Goal: Task Accomplishment & Management: Use online tool/utility

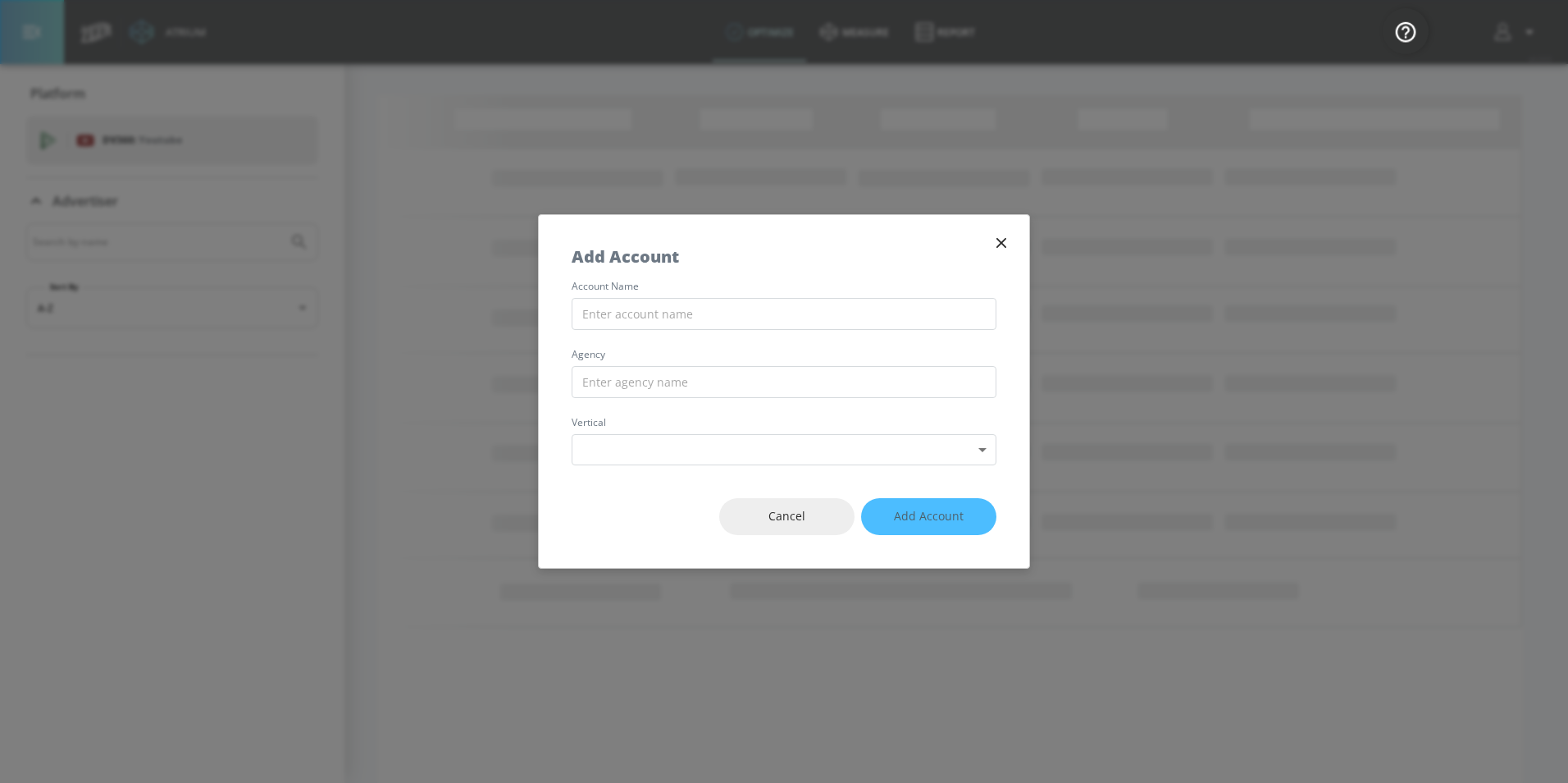
click at [996, 245] on icon "button" at bounding box center [1002, 242] width 18 height 18
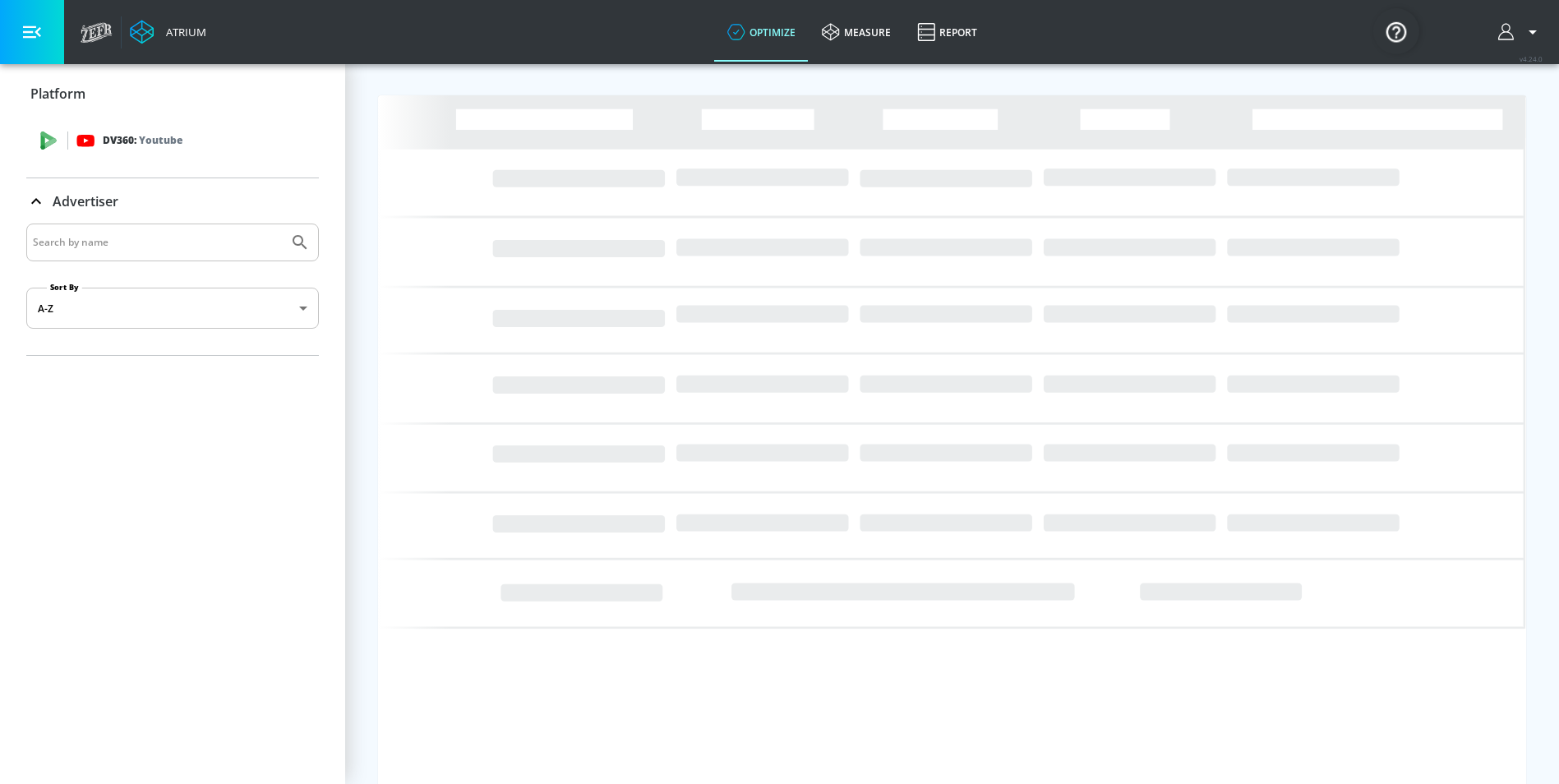
click at [122, 138] on p "DV360: Youtube" at bounding box center [143, 141] width 79 height 18
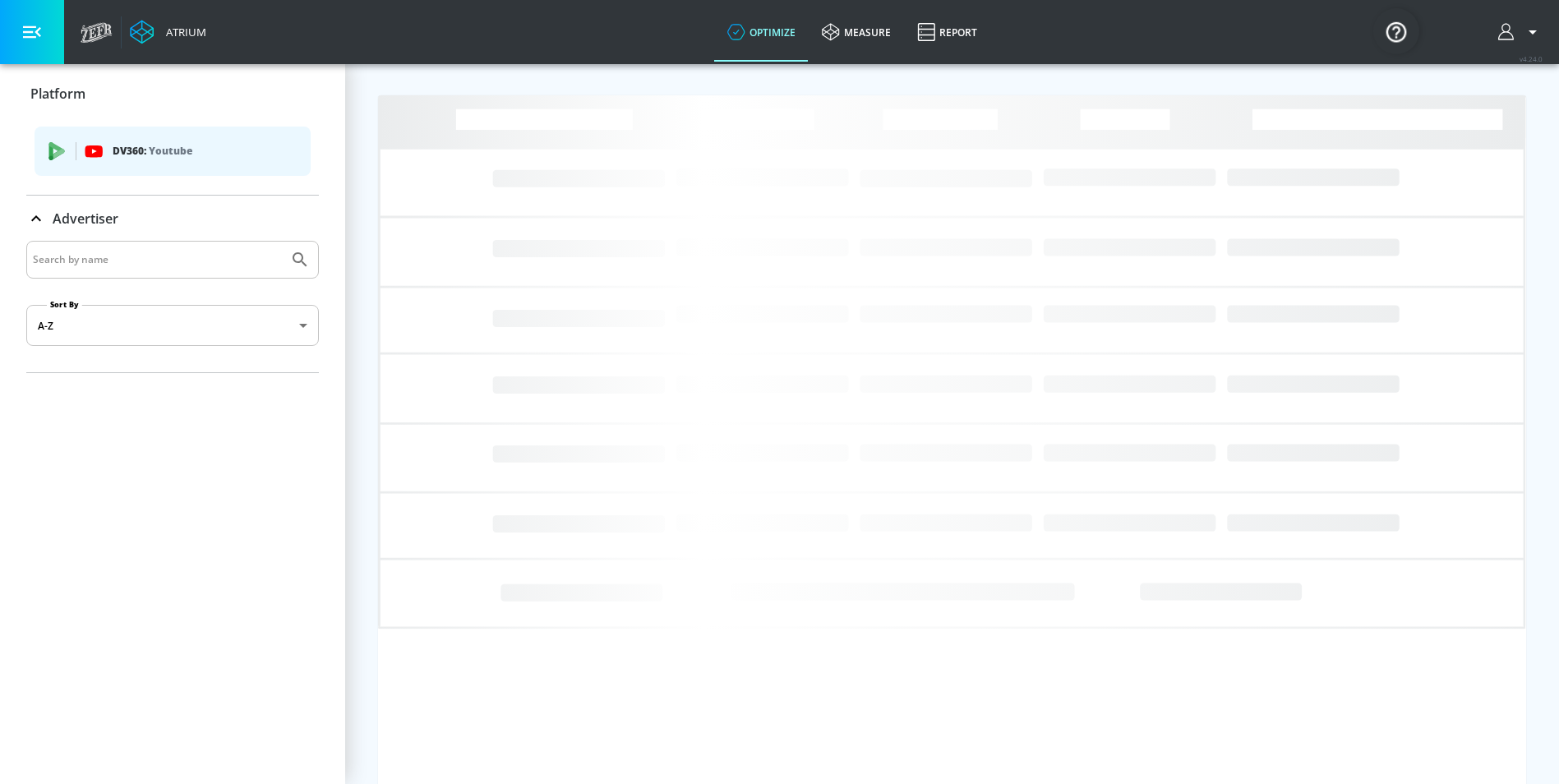
click at [45, 32] on button "button" at bounding box center [32, 32] width 64 height 64
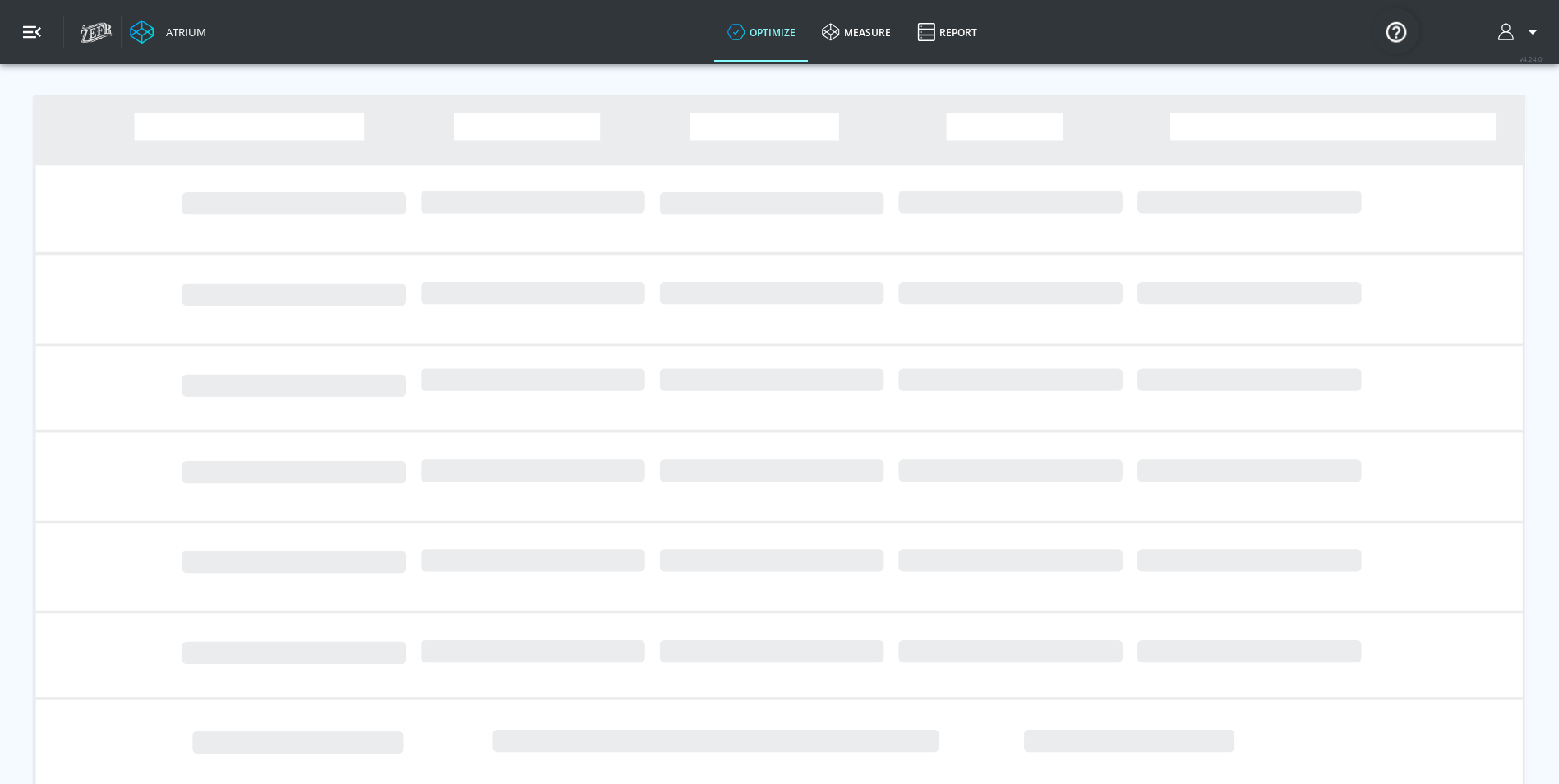
click at [40, 37] on icon "button" at bounding box center [32, 33] width 18 height 12
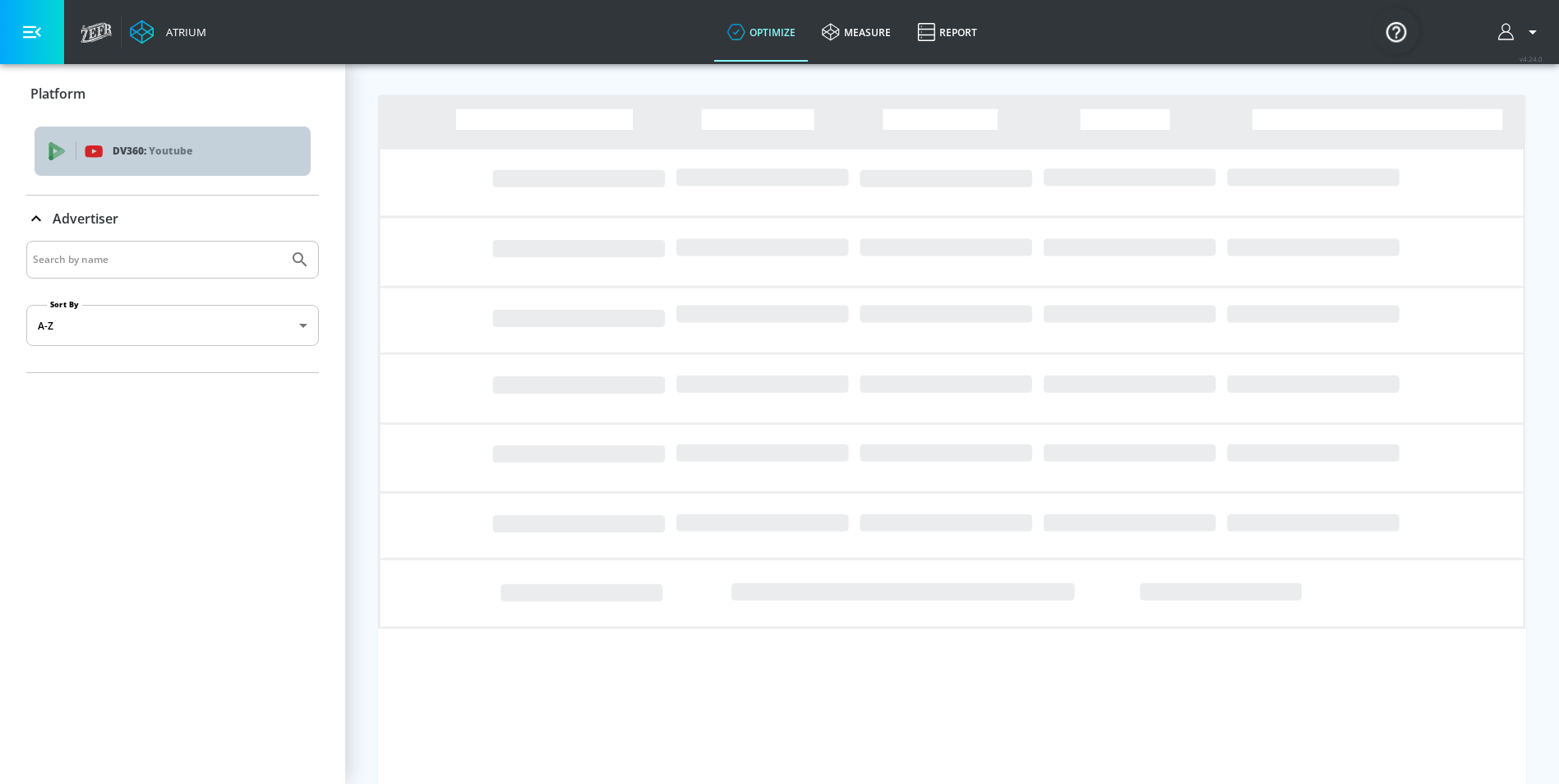
click at [124, 161] on div "DV360: Youtube" at bounding box center [172, 151] width 276 height 49
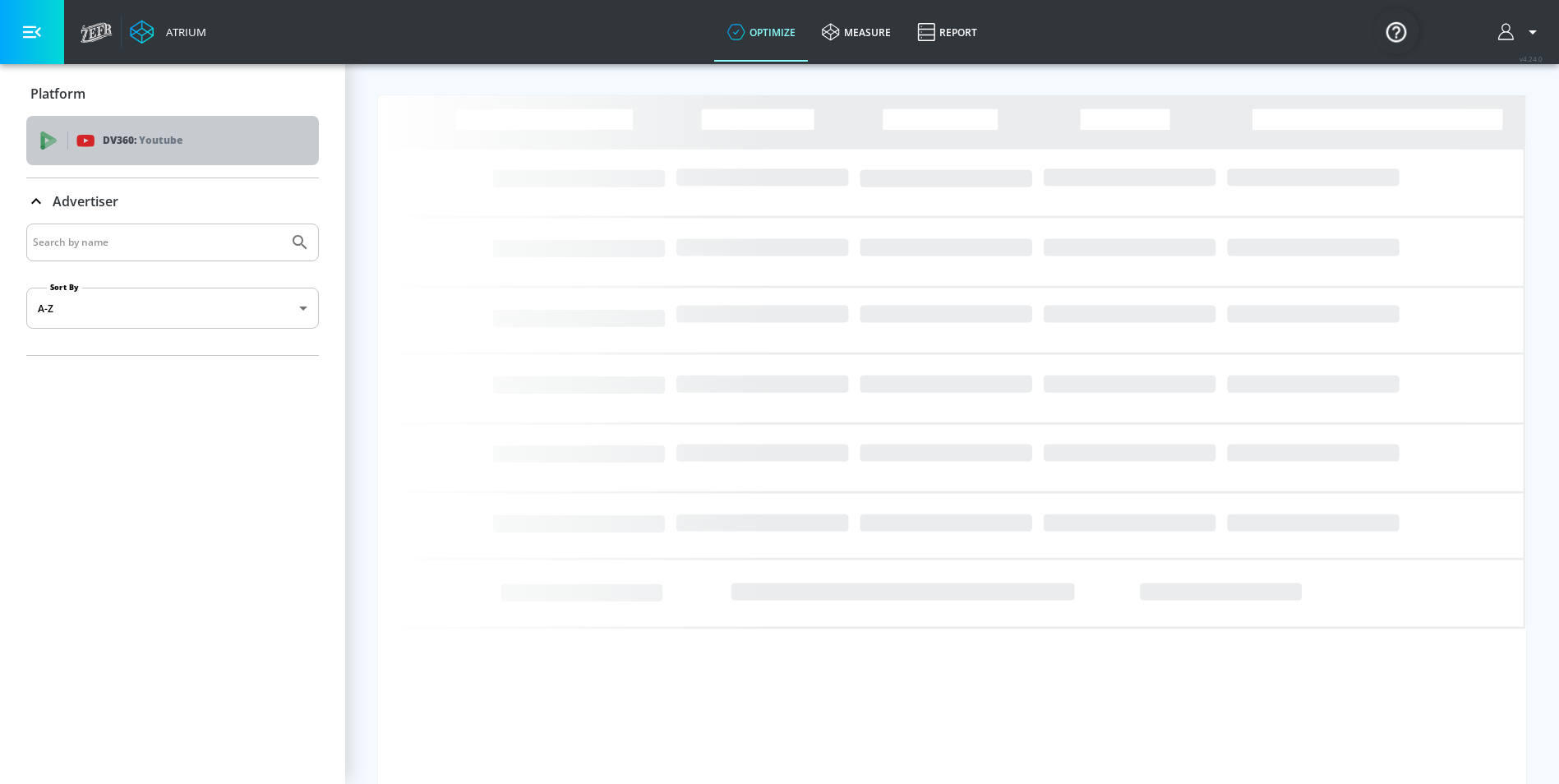
click at [124, 161] on div "DV360: Youtube" at bounding box center [172, 141] width 292 height 49
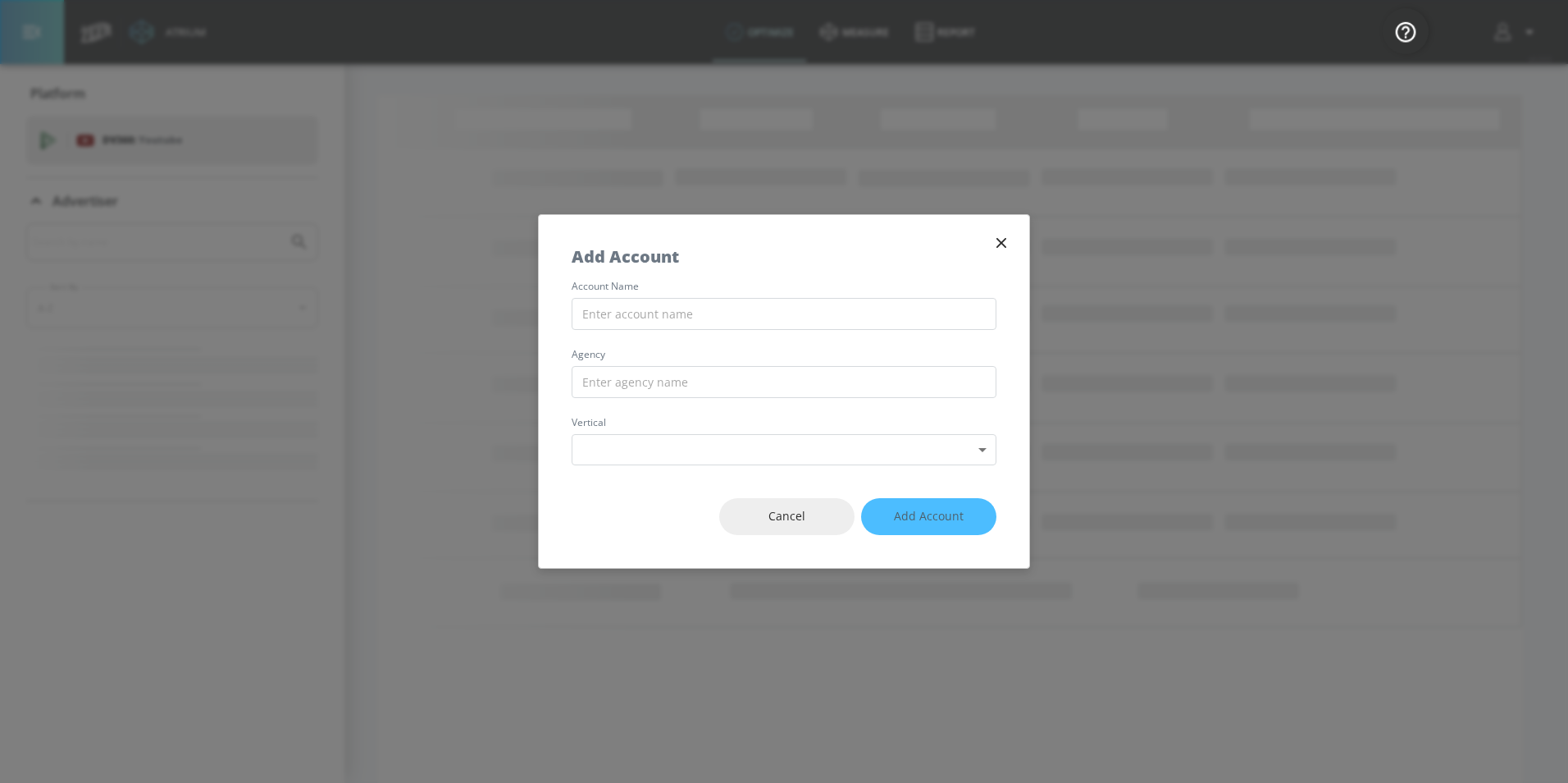
click at [1004, 237] on icon "button" at bounding box center [1002, 242] width 18 height 18
click at [1000, 245] on icon "button" at bounding box center [1002, 242] width 18 height 18
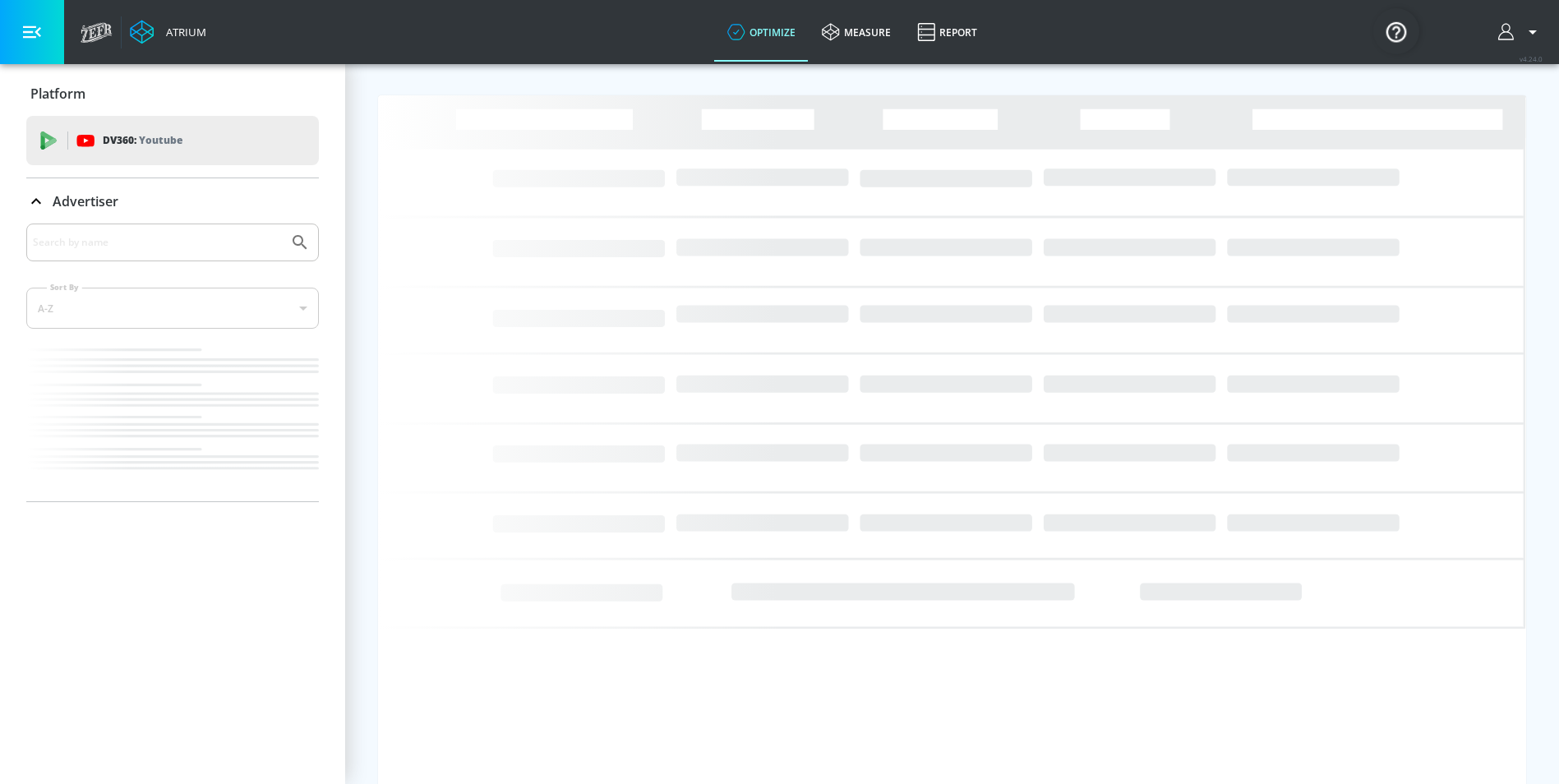
click at [141, 133] on p "Youtube" at bounding box center [160, 140] width 44 height 17
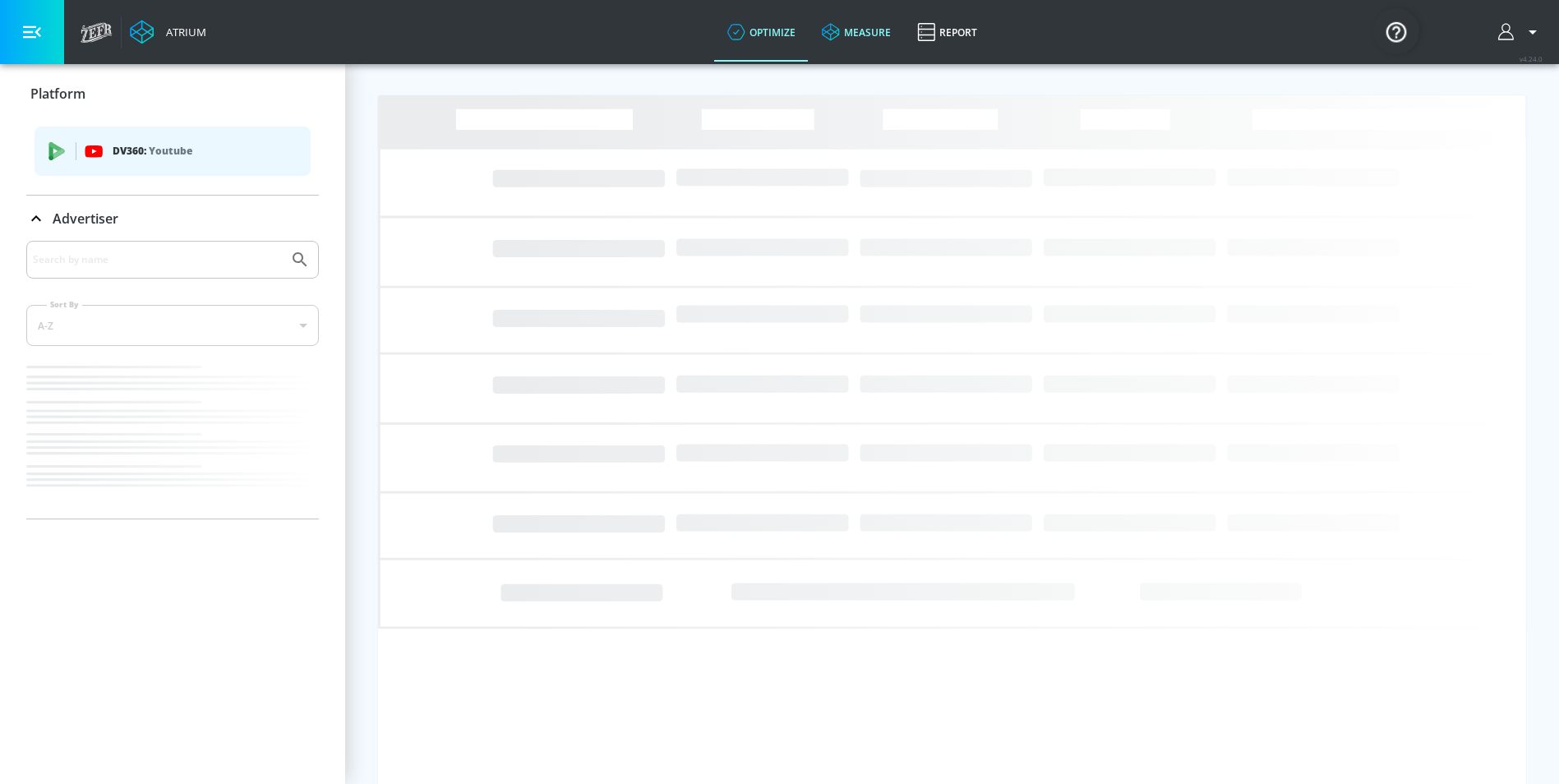
click at [864, 22] on link "measure" at bounding box center [856, 32] width 95 height 59
